Goal: Information Seeking & Learning: Learn about a topic

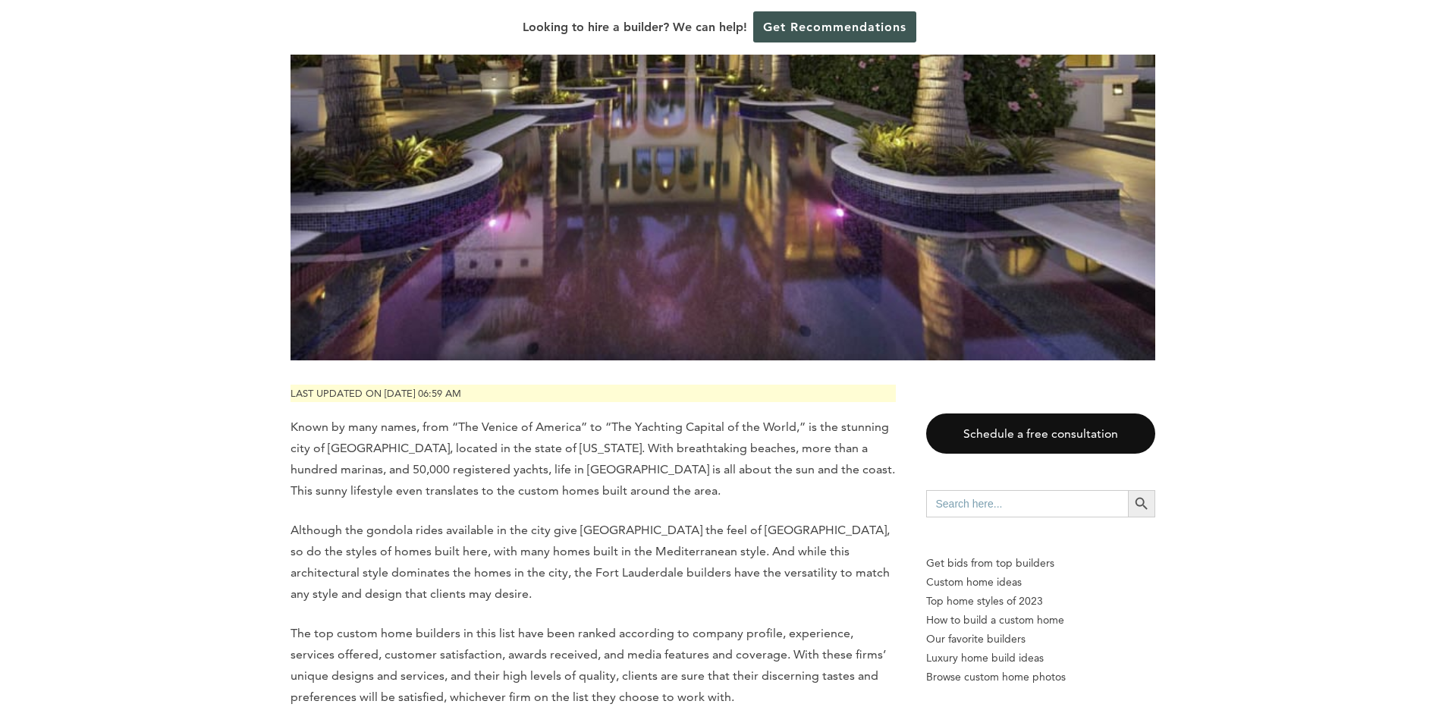
scroll to position [455, 0]
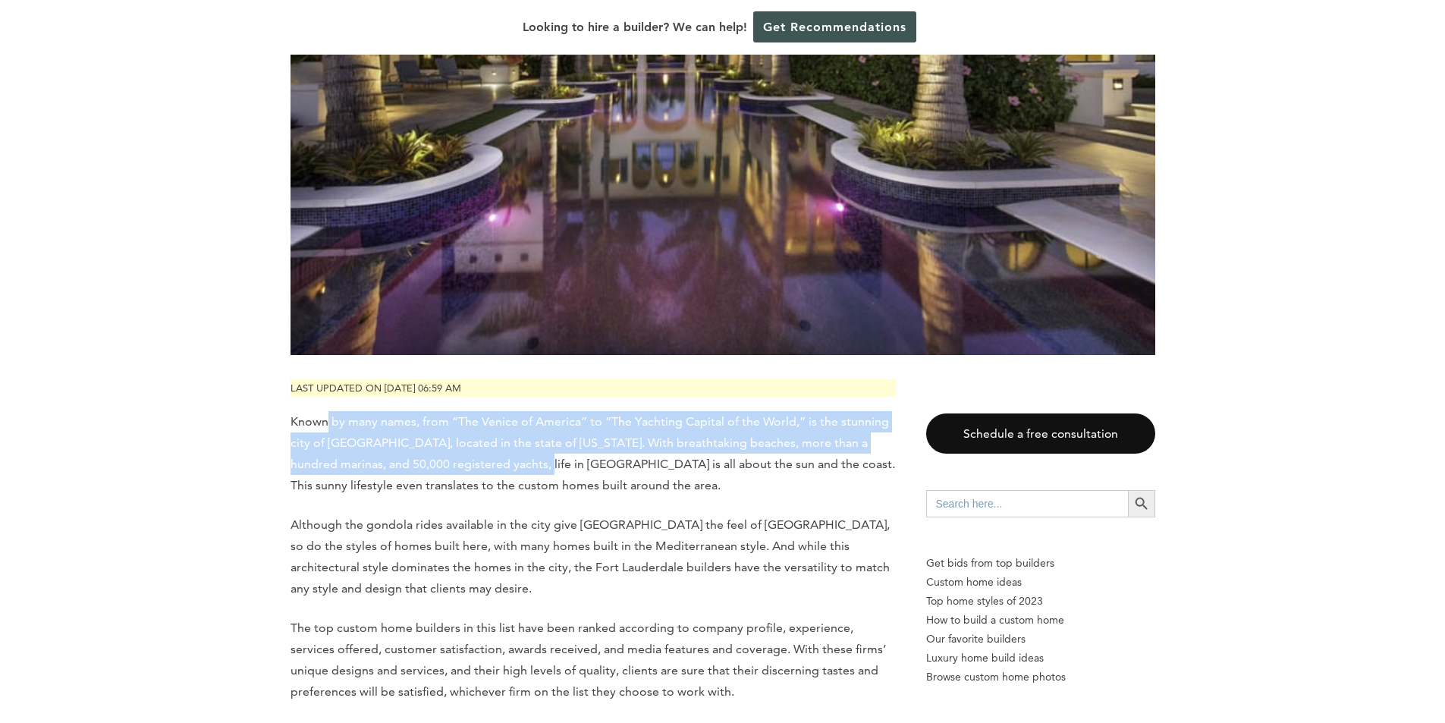
drag, startPoint x: 329, startPoint y: 384, endPoint x: 524, endPoint y: 439, distance: 203.2
click at [524, 439] on p "Known by many names, from “The Venice of America” to “The Yachting Capital of t…" at bounding box center [593, 453] width 605 height 85
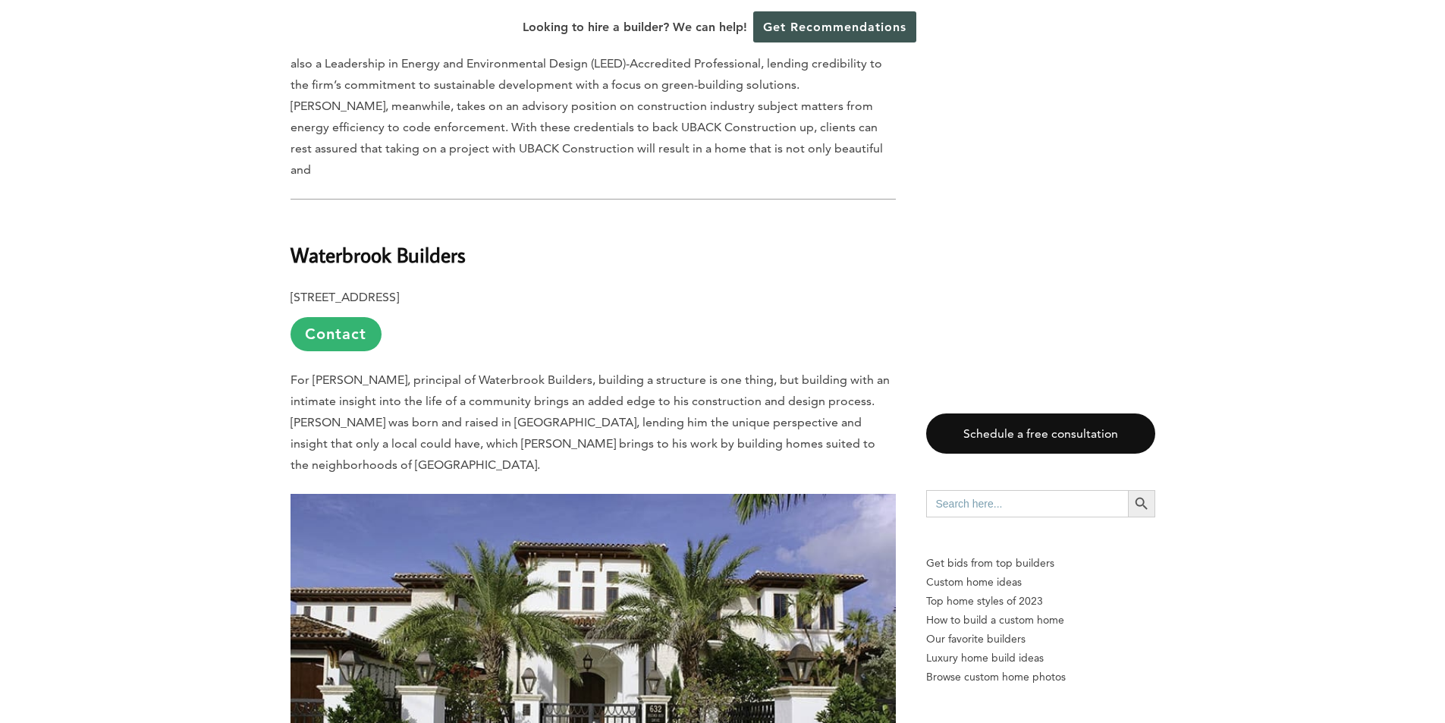
scroll to position [12215, 0]
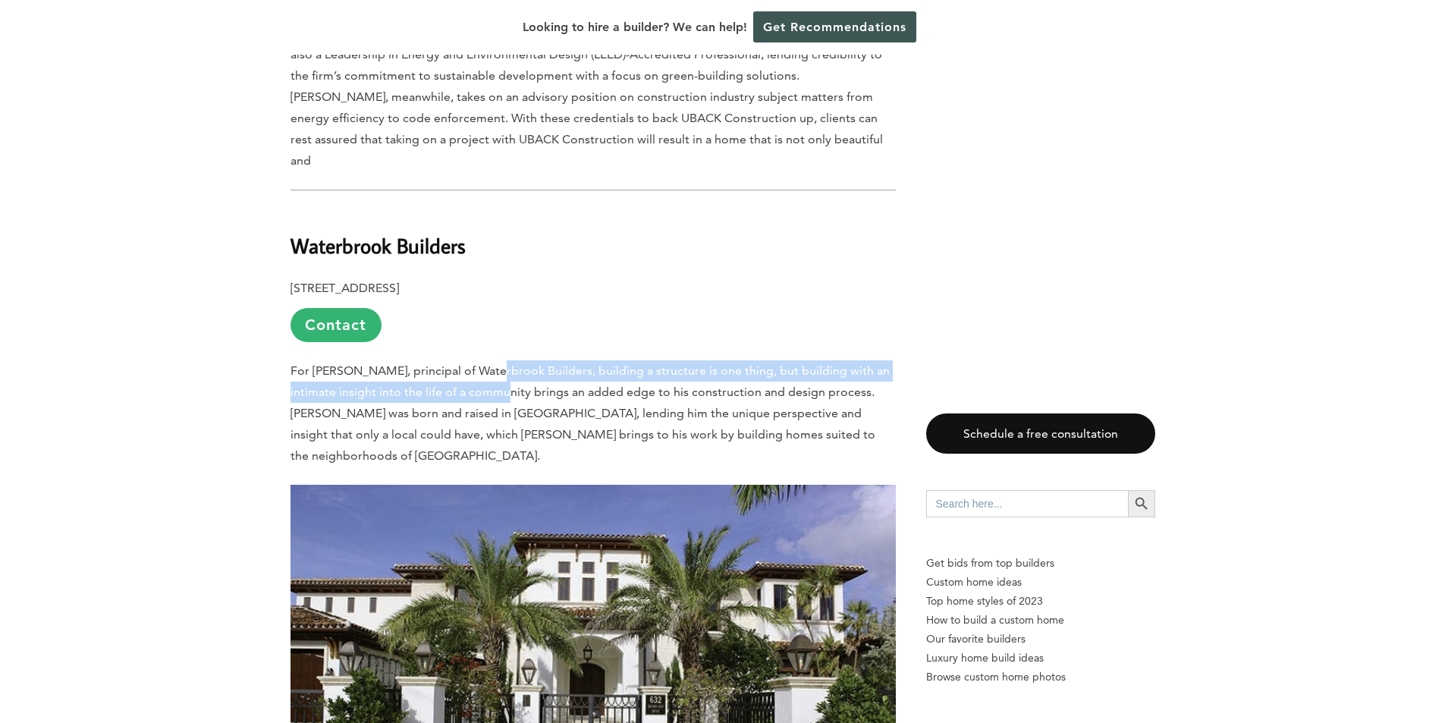
drag, startPoint x: 489, startPoint y: 113, endPoint x: 495, endPoint y: 136, distance: 23.6
click at [495, 360] on p "For [PERSON_NAME], principal of Waterbrook Builders, building a structure is on…" at bounding box center [593, 413] width 605 height 106
click at [352, 363] on span "For [PERSON_NAME], principal of Waterbrook Builders, building a structure is on…" at bounding box center [590, 412] width 599 height 99
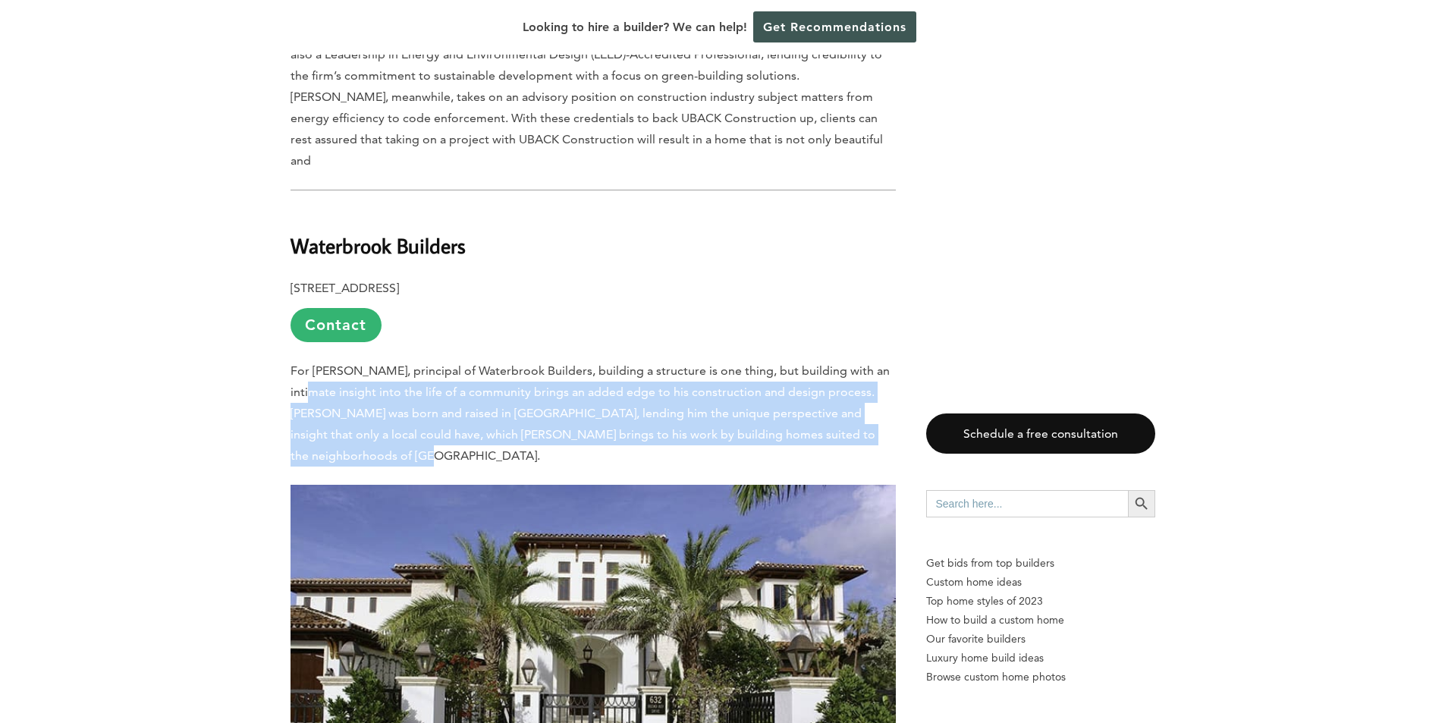
drag, startPoint x: 300, startPoint y: 145, endPoint x: 627, endPoint y: 207, distance: 333.6
click at [627, 360] on p "For [PERSON_NAME], principal of Waterbrook Builders, building a structure is on…" at bounding box center [593, 413] width 605 height 106
click at [630, 363] on span "For [PERSON_NAME], principal of Waterbrook Builders, building a structure is on…" at bounding box center [590, 412] width 599 height 99
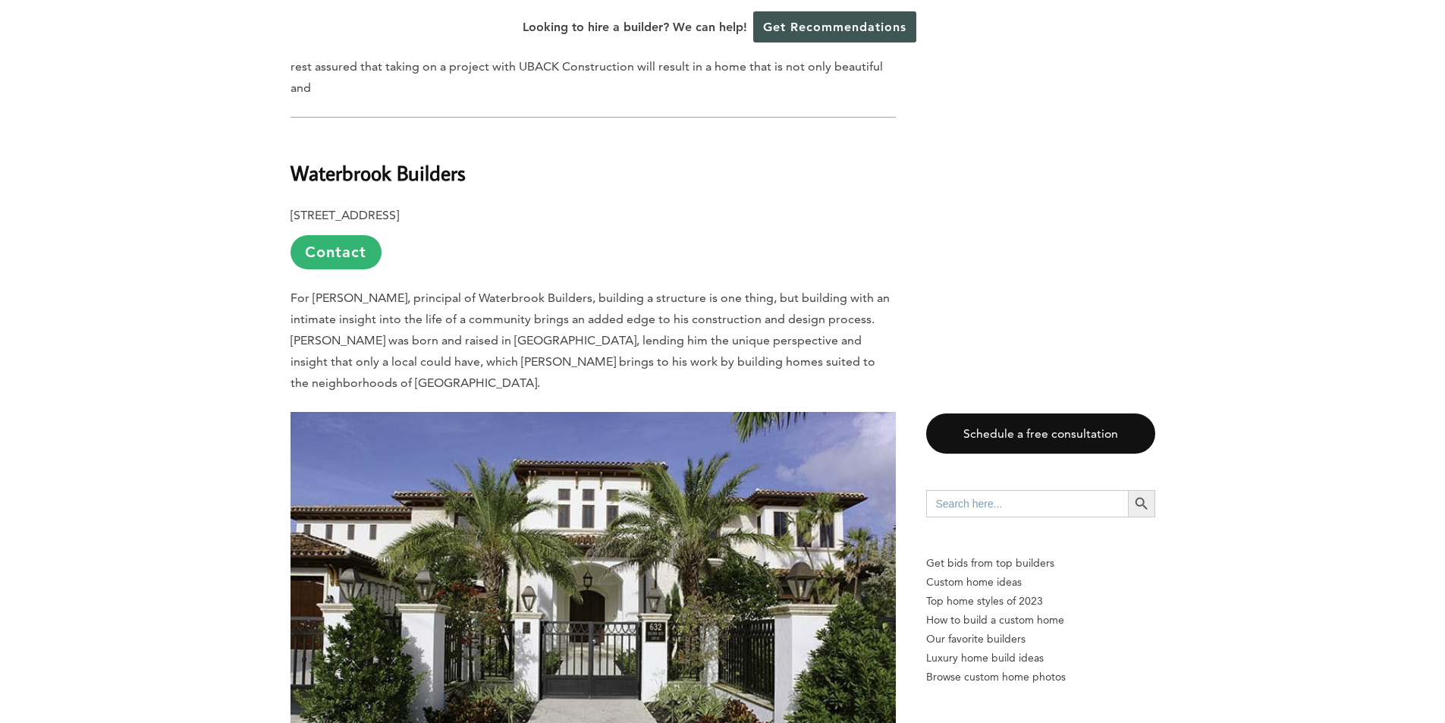
scroll to position [12443, 0]
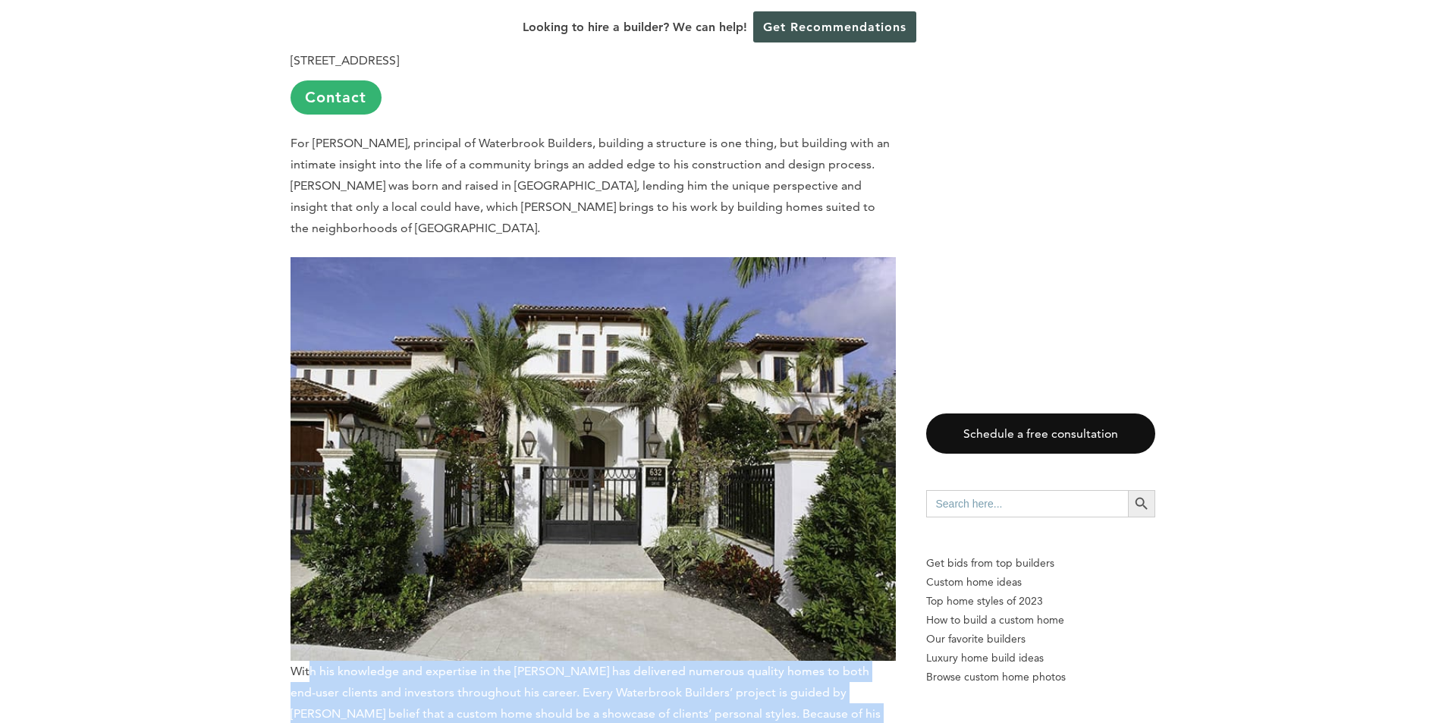
drag, startPoint x: 310, startPoint y: 423, endPoint x: 642, endPoint y: 511, distance: 342.9
click at [642, 511] on span "With his knowledge and expertise in the [PERSON_NAME] has delivered numerous qu…" at bounding box center [593, 531] width 605 height 549
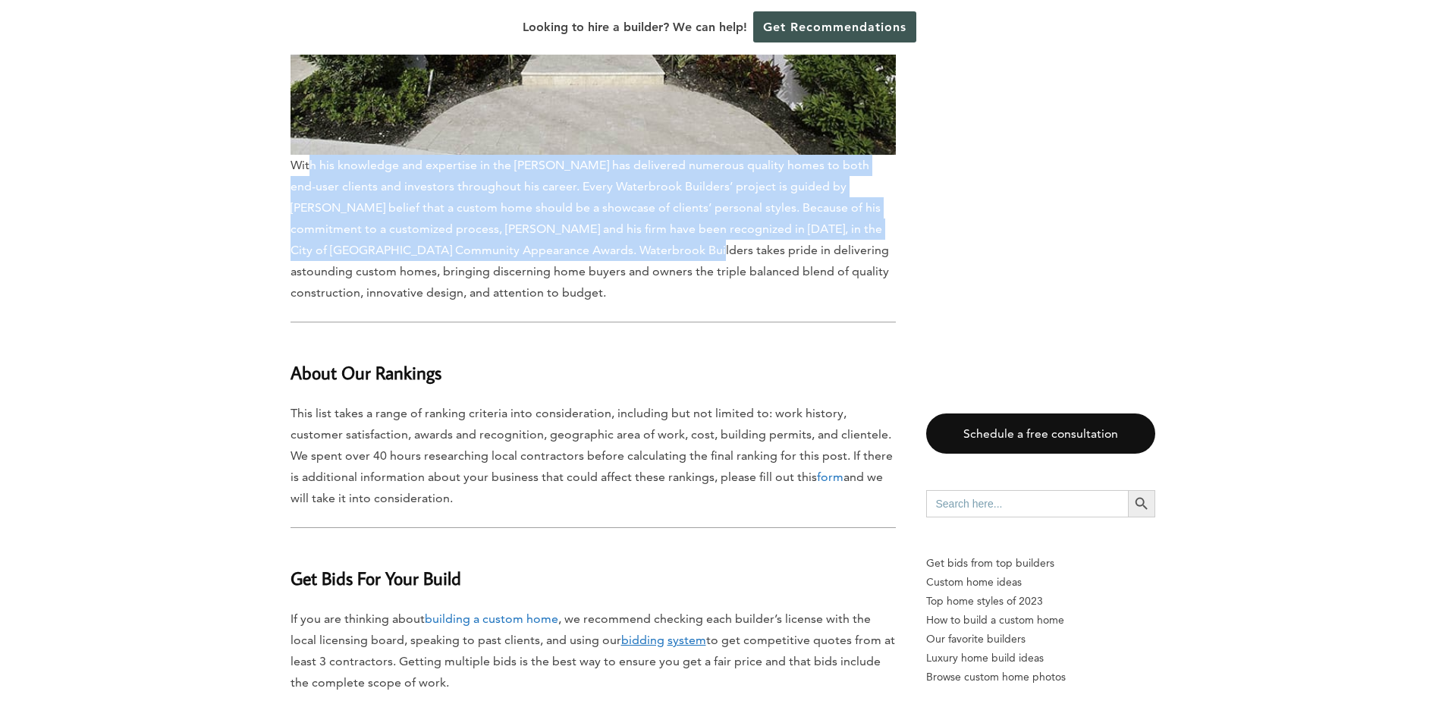
scroll to position [12747, 0]
